Goal: Task Accomplishment & Management: Complete application form

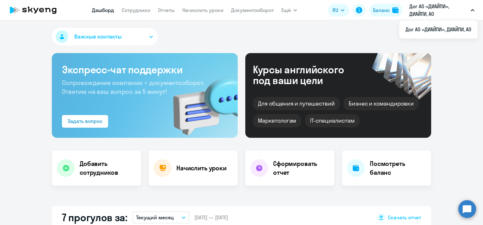
select select "30"
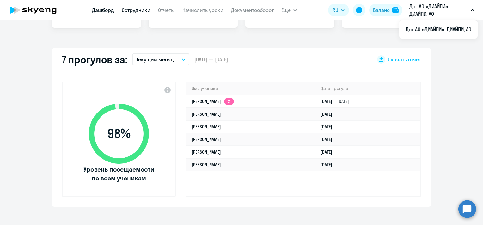
click at [139, 12] on link "Сотрудники" at bounding box center [136, 10] width 29 height 6
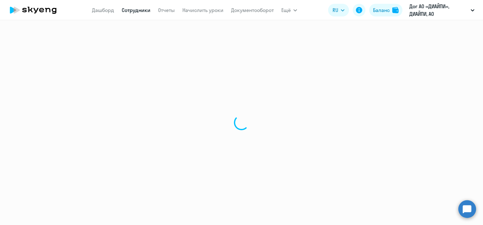
select select "30"
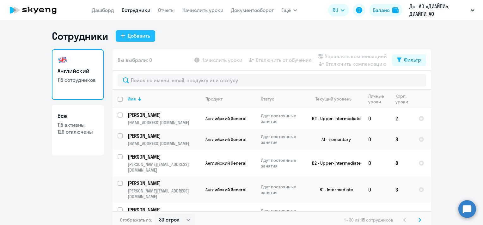
click at [139, 38] on div "Добавить" at bounding box center [139, 36] width 22 height 8
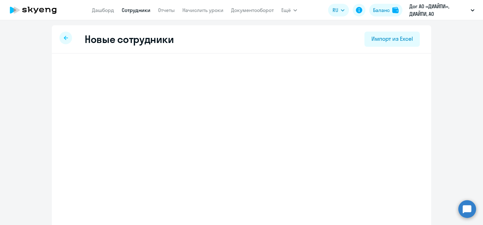
select select "english_adult_not_native_speaker"
select select "5"
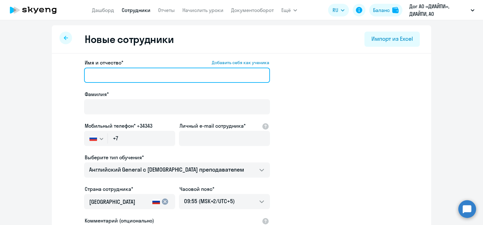
click at [129, 75] on input "Имя и отчество* Добавить себя как ученика" at bounding box center [177, 75] width 186 height 15
paste input "[PERSON_NAME]"
drag, startPoint x: 113, startPoint y: 76, endPoint x: 87, endPoint y: 75, distance: 25.6
click at [87, 75] on input "[PERSON_NAME]" at bounding box center [177, 75] width 186 height 15
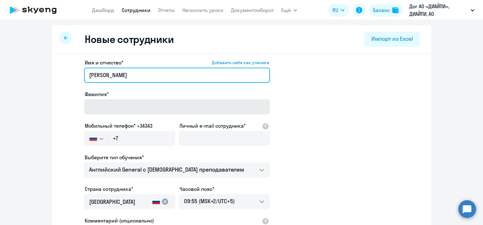
type input "[PERSON_NAME]"
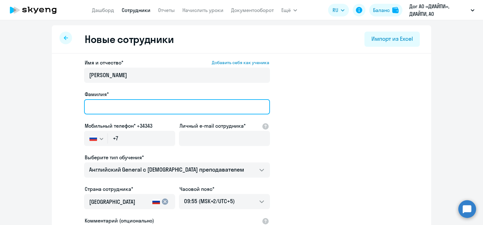
click at [105, 105] on input "Фамилия*" at bounding box center [177, 106] width 186 height 15
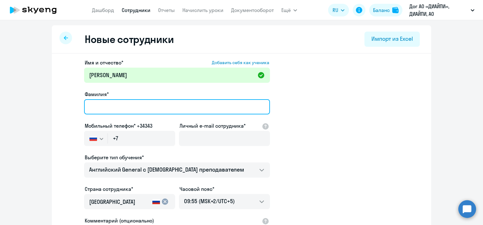
paste input "[PERSON_NAME]"
type input "[PERSON_NAME]"
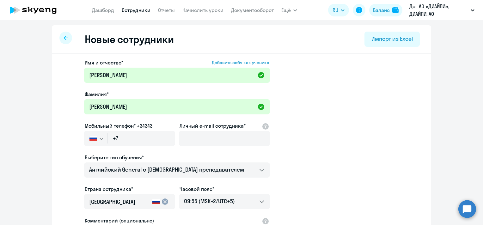
click at [387, 90] on app-new-student-form "Имя и отчество* Добавить себя как ученика [PERSON_NAME]* [PERSON_NAME] Мобильны…" at bounding box center [241, 172] width 359 height 226
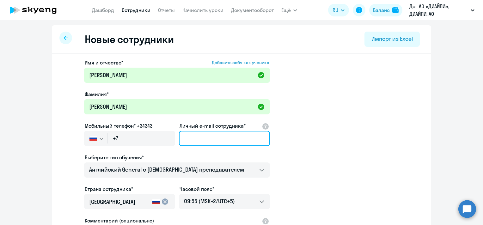
click at [208, 134] on input "Личный e-mail сотрудника*" at bounding box center [224, 138] width 91 height 15
paste input "[EMAIL_ADDRESS][DOMAIN_NAME]"
type input "[EMAIL_ADDRESS][DOMAIN_NAME]"
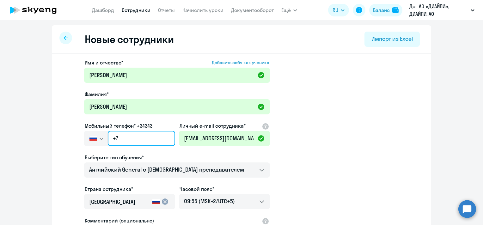
click at [121, 136] on input "+7" at bounding box center [141, 138] width 67 height 15
paste input "[PHONE_NUMBER]"
type input "[PHONE_NUMBER]"
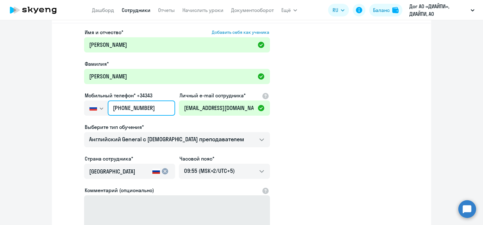
scroll to position [95, 0]
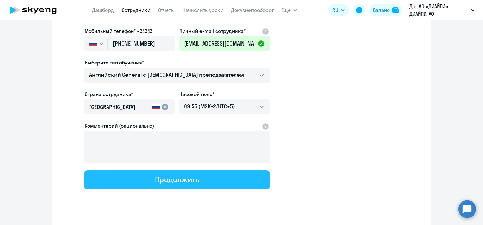
click at [182, 177] on div "Продолжить" at bounding box center [177, 180] width 44 height 10
select select "english_adult_not_native_speaker"
select select "5"
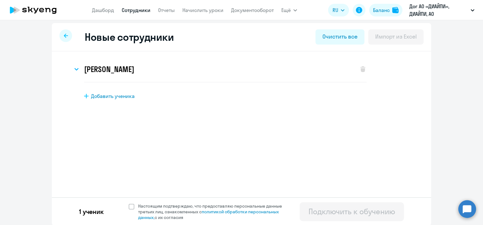
scroll to position [3, 0]
click at [129, 205] on span at bounding box center [132, 207] width 6 height 6
click at [128, 203] on input "Настоящим подтверждаю, что предоставляю персональные данные третьих лиц, ознако…" at bounding box center [128, 203] width 0 height 0
checkbox input "true"
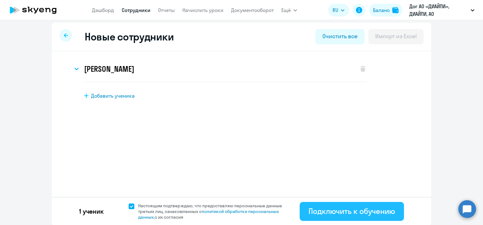
click at [350, 209] on div "Подключить к обучению" at bounding box center [352, 211] width 87 height 10
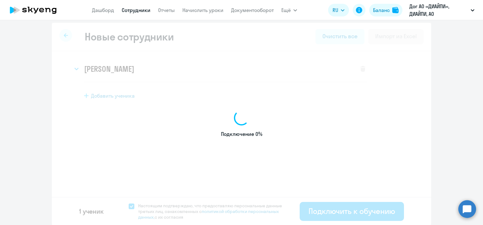
select select "english_adult_not_native_speaker"
select select "5"
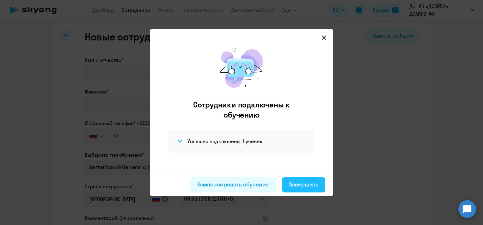
click at [306, 181] on div "Завершить" at bounding box center [303, 185] width 29 height 8
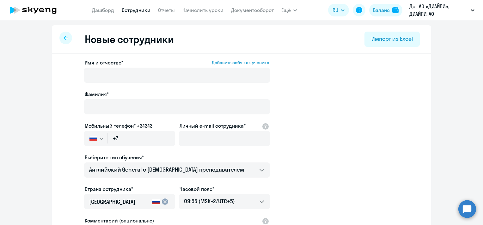
select select "30"
